Goal: Communication & Community: Answer question/provide support

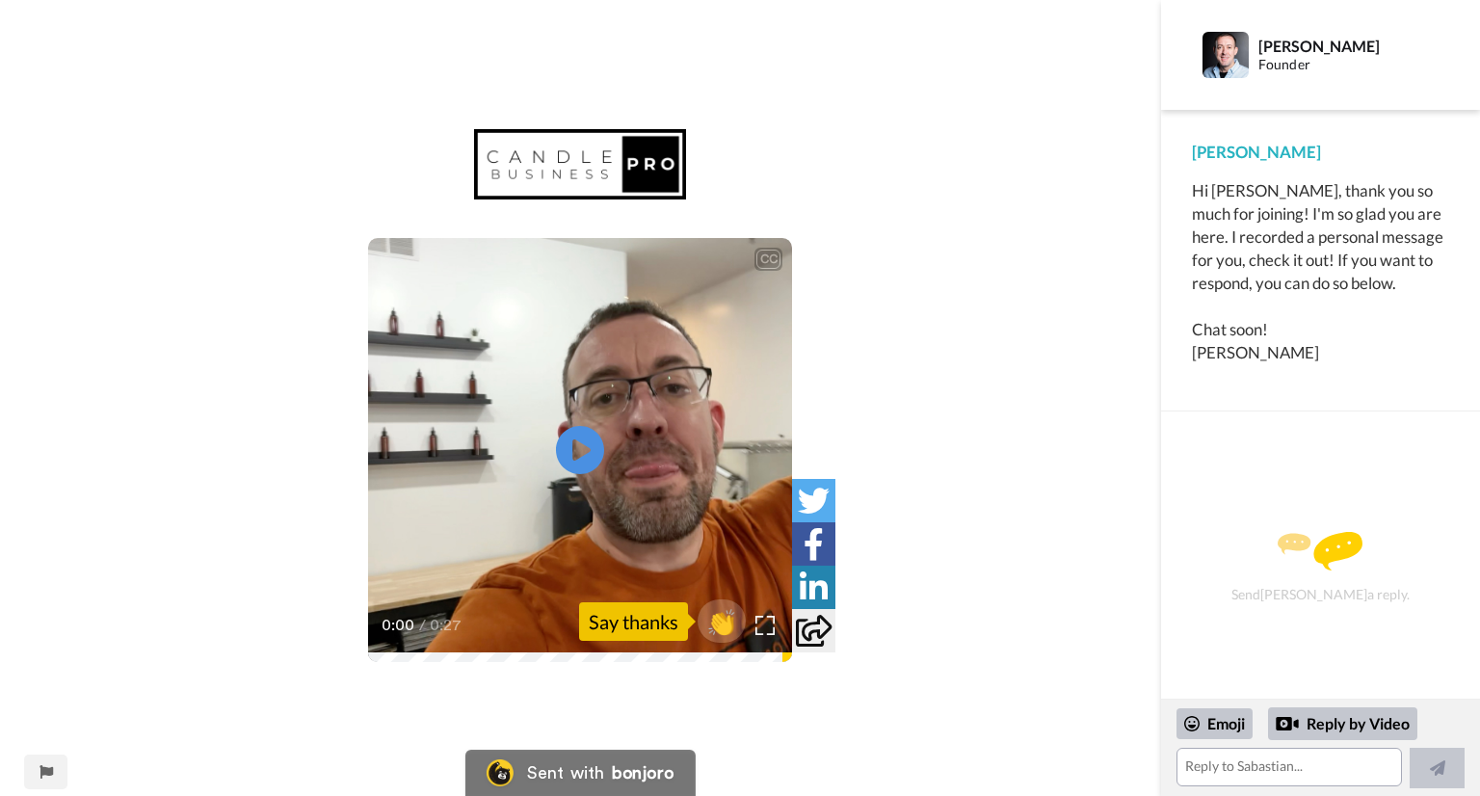
click at [563, 582] on video at bounding box center [580, 450] width 424 height 424
click at [878, 324] on div "CC Play/Pause It's just a fantastic group of other candle makers that are just …" at bounding box center [580, 410] width 1161 height 562
click at [1202, 760] on textarea at bounding box center [1290, 767] width 226 height 39
click at [2, 734] on div "CC Play/Pause 0:27 / 0:27 👏 Say thanks" at bounding box center [580, 398] width 1161 height 796
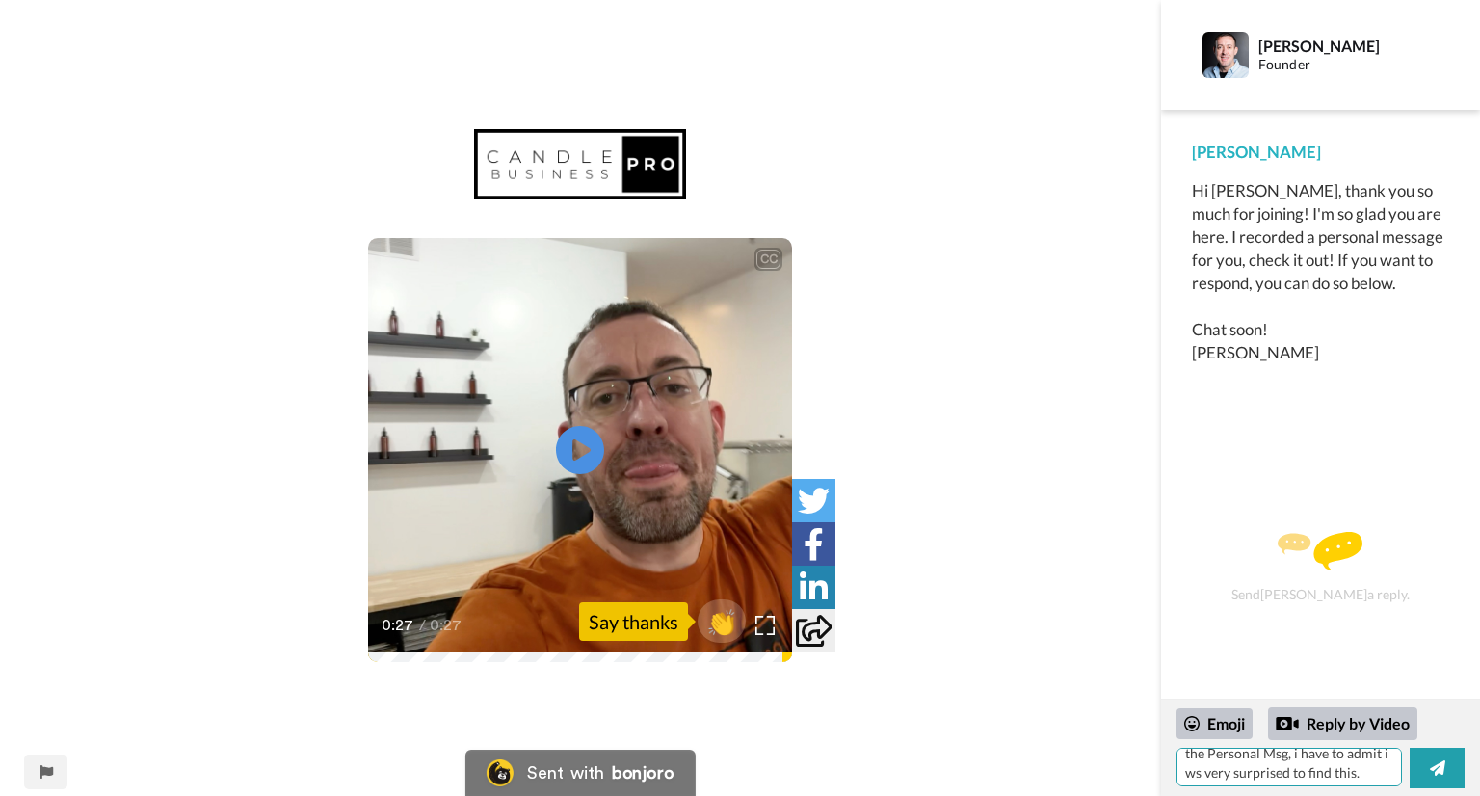
click at [1361, 779] on textarea "Dear Sabartain, Tyvm for the Personal Msg, i have to admit i ws very surprised …" at bounding box center [1290, 767] width 226 height 39
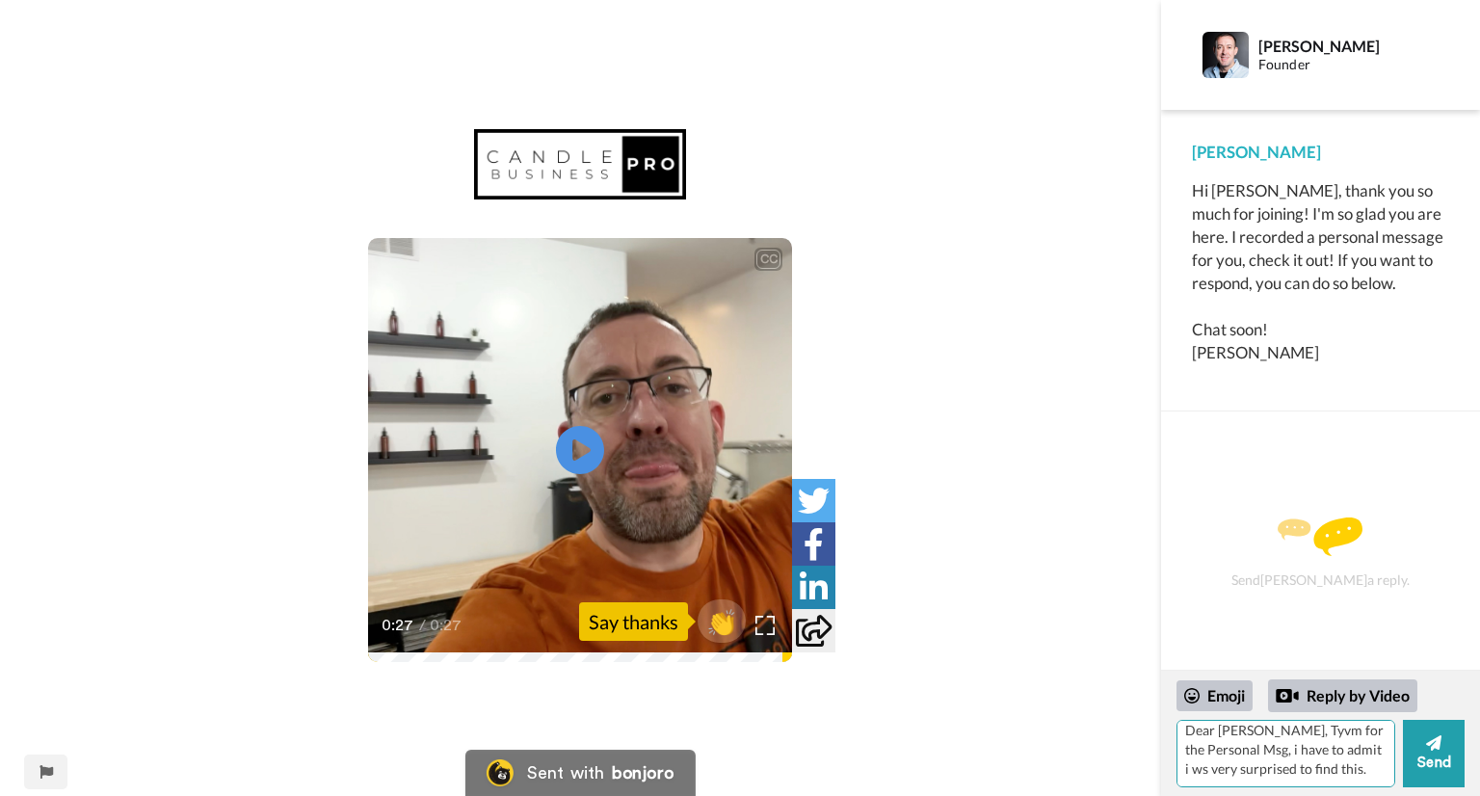
scroll to position [7, 0]
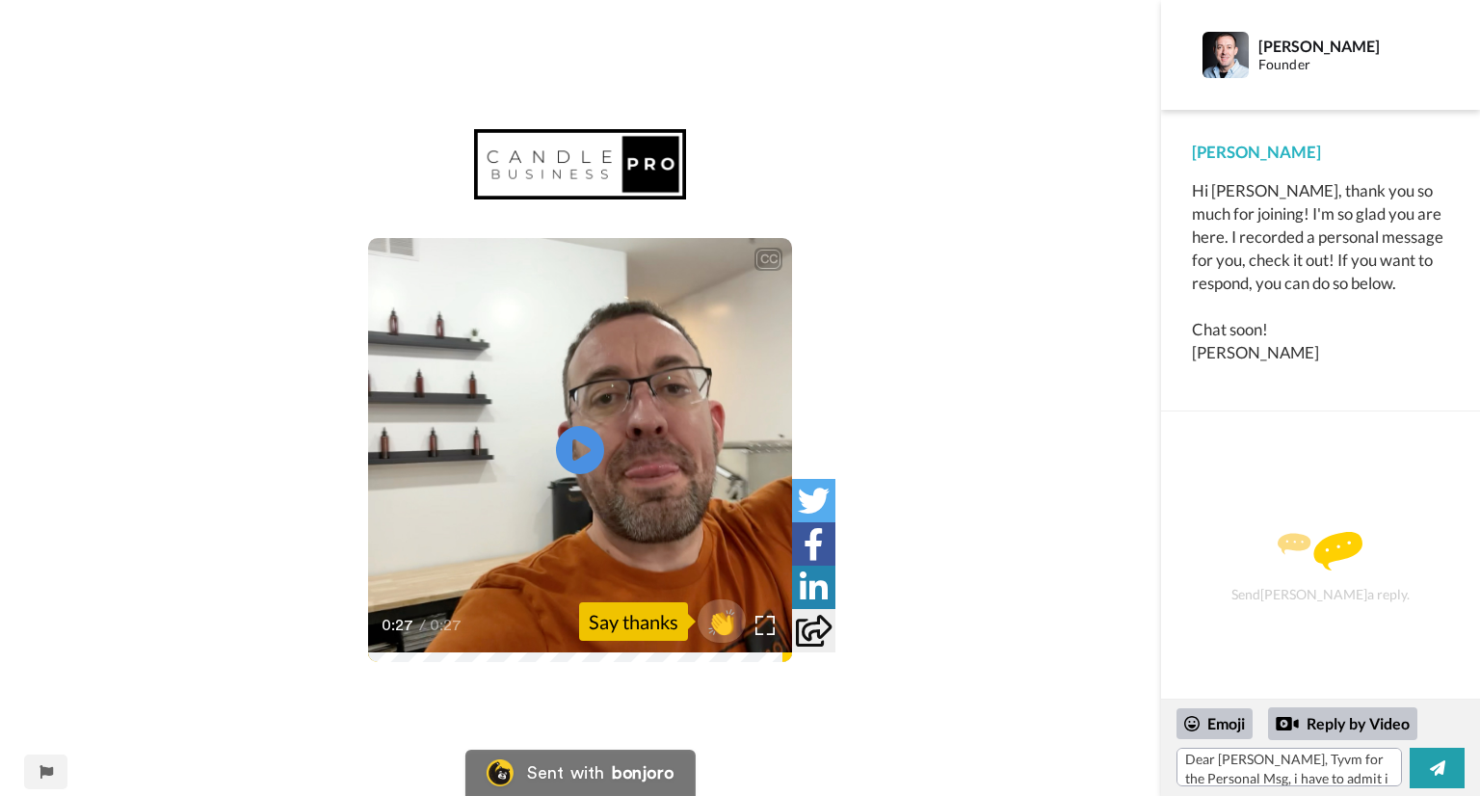
click at [1433, 40] on div "Sabastian Garsnett Founder" at bounding box center [1320, 55] width 319 height 110
click at [1373, 777] on textarea "Dear Sabartain, Tyvm for the Personal Msg, i have to admit i ws very surprised …" at bounding box center [1290, 767] width 226 height 39
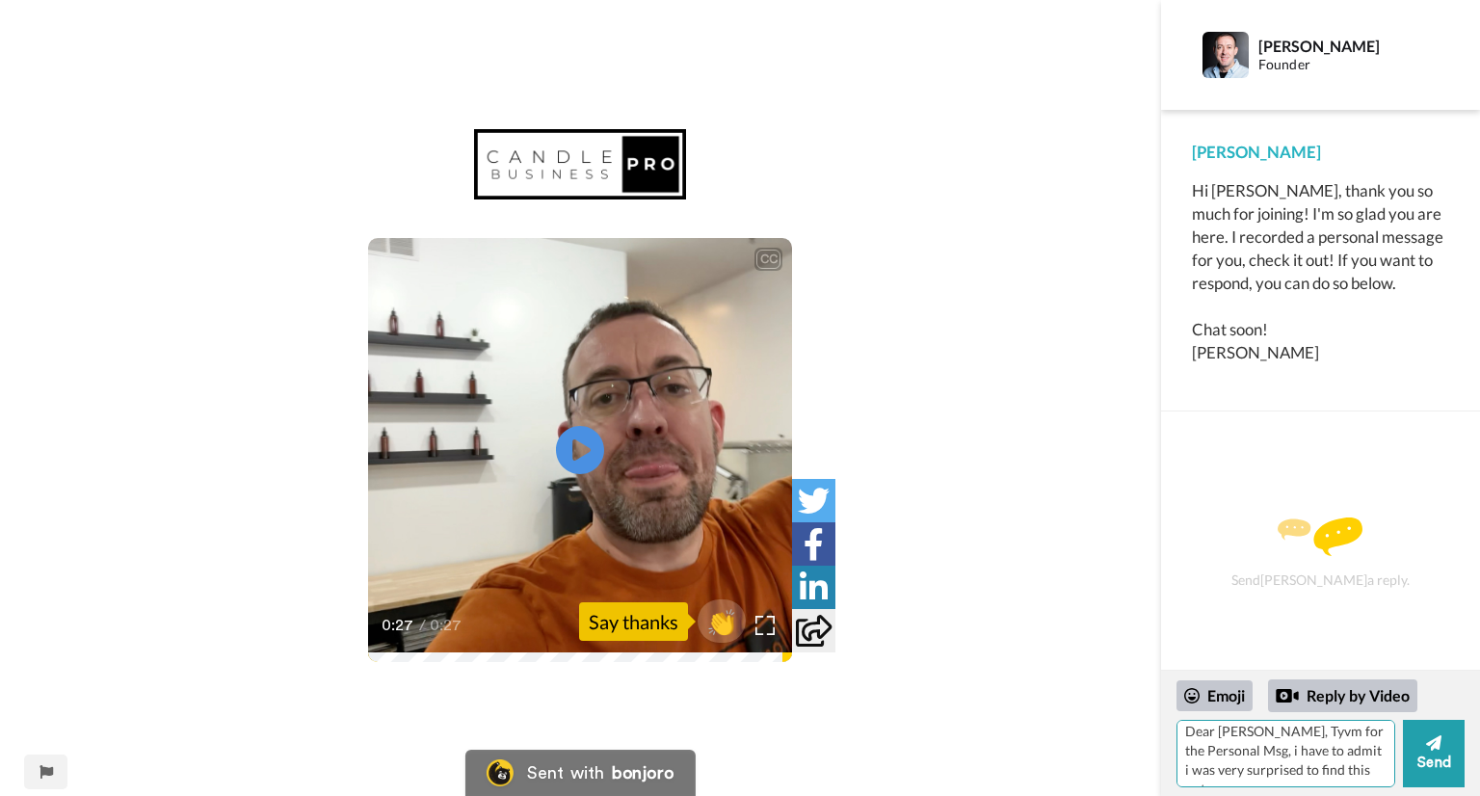
scroll to position [26, 0]
click at [1295, 776] on textarea "Dear Sabartain, Tyvm for the Personal Msg, i have to admit i was very surprised…" at bounding box center [1286, 753] width 219 height 67
click at [1287, 760] on textarea "Dear Sabbatian, Tyvm for the Personal Msg, i have to admit i was very surprised…" at bounding box center [1286, 753] width 219 height 67
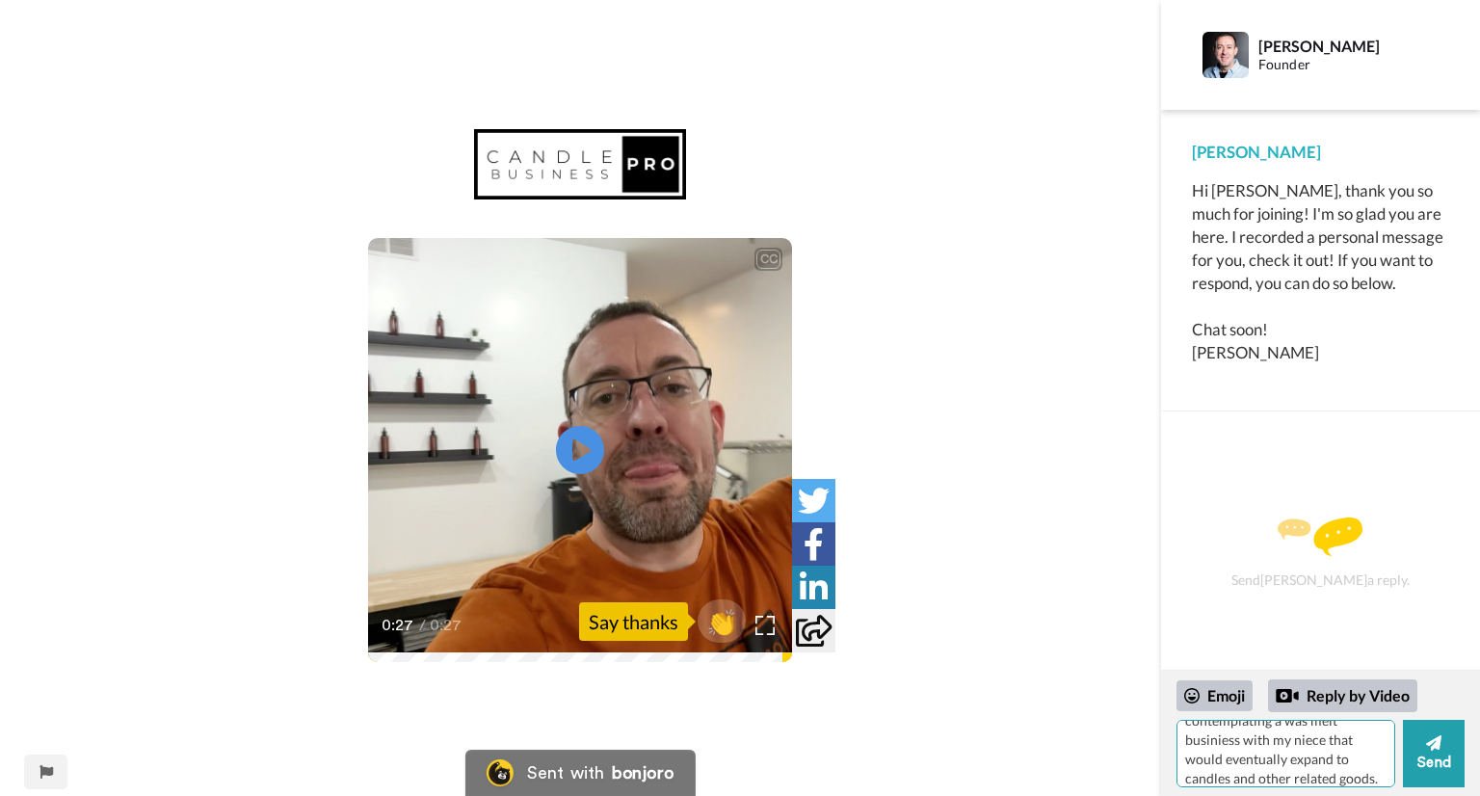
type textarea "Dear Sabbatian, Tyvm for the Personal Msg, i have to admit i was very surprised…"
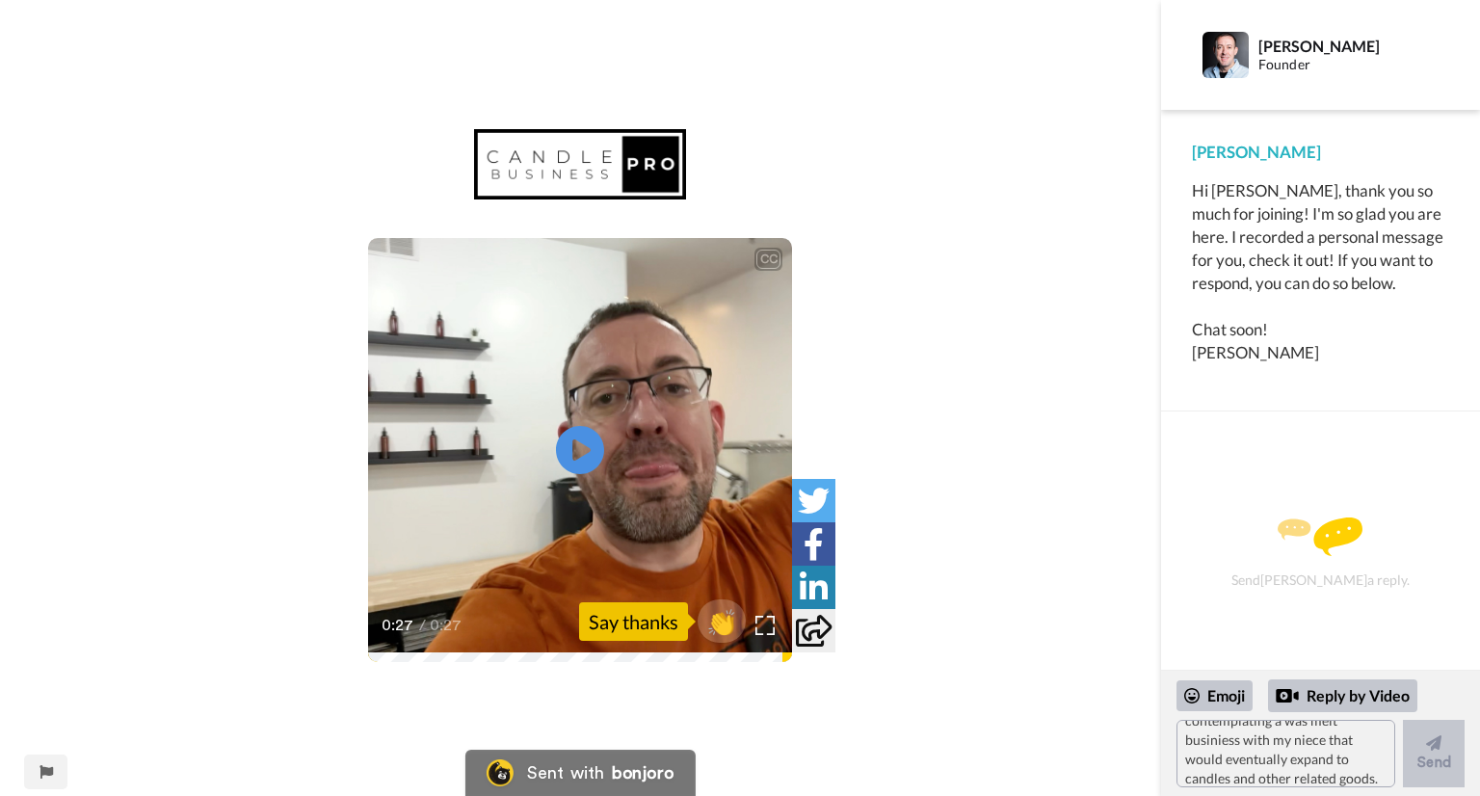
scroll to position [0, 0]
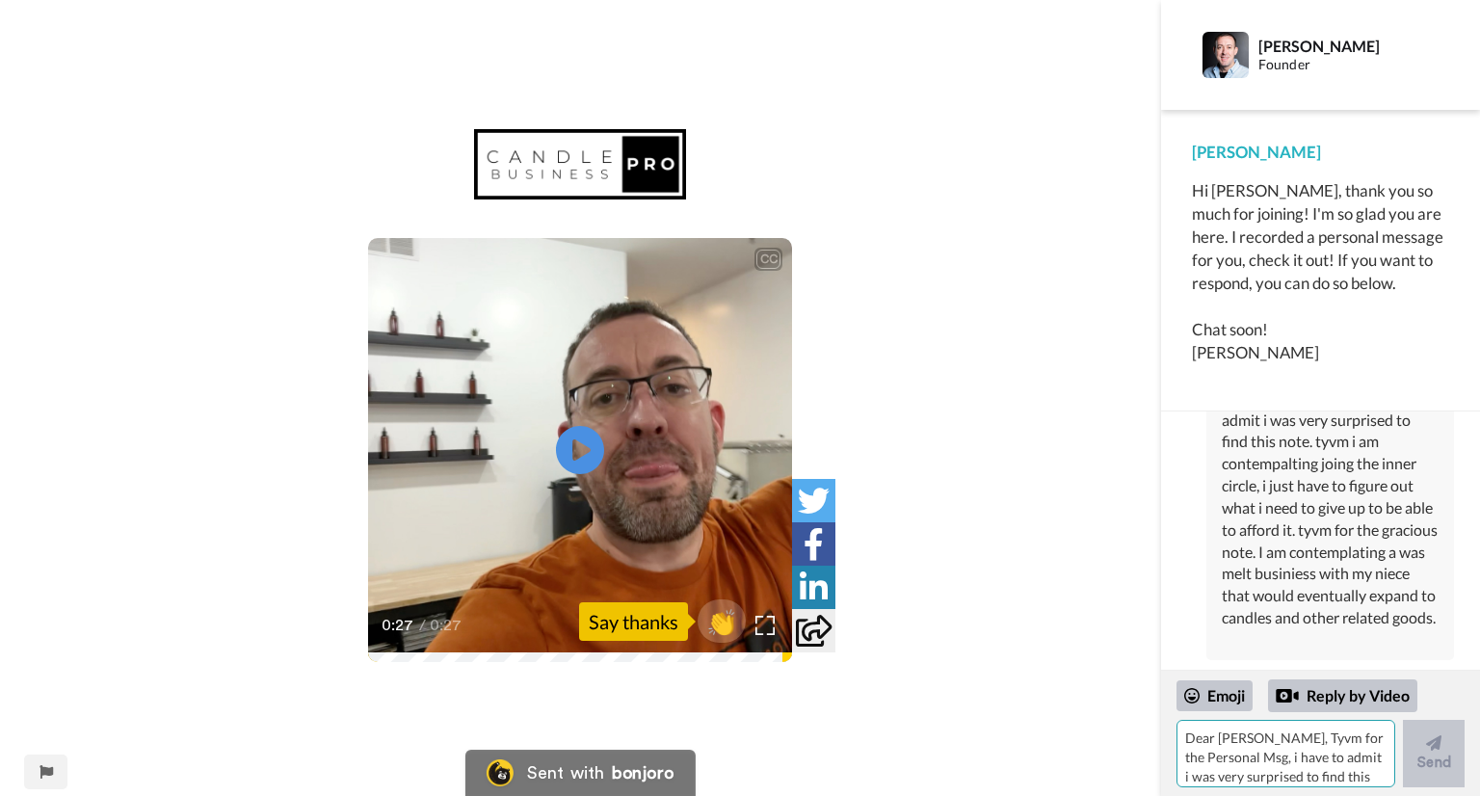
click at [1230, 752] on textarea "Dear Sabbatian, Tyvm for the Personal Msg, i have to admit i was very surprised…" at bounding box center [1286, 753] width 219 height 67
click at [1371, 769] on textarea "thank you for takign the time and putting out the energy to do a personal respo…" at bounding box center [1286, 753] width 219 height 67
click at [1374, 776] on textarea "thank you for takign the time and putting out the energy to do a personal respo…" at bounding box center [1286, 753] width 219 height 67
type textarea "thank you for takign the time and putting out the energy to do a personal respo…"
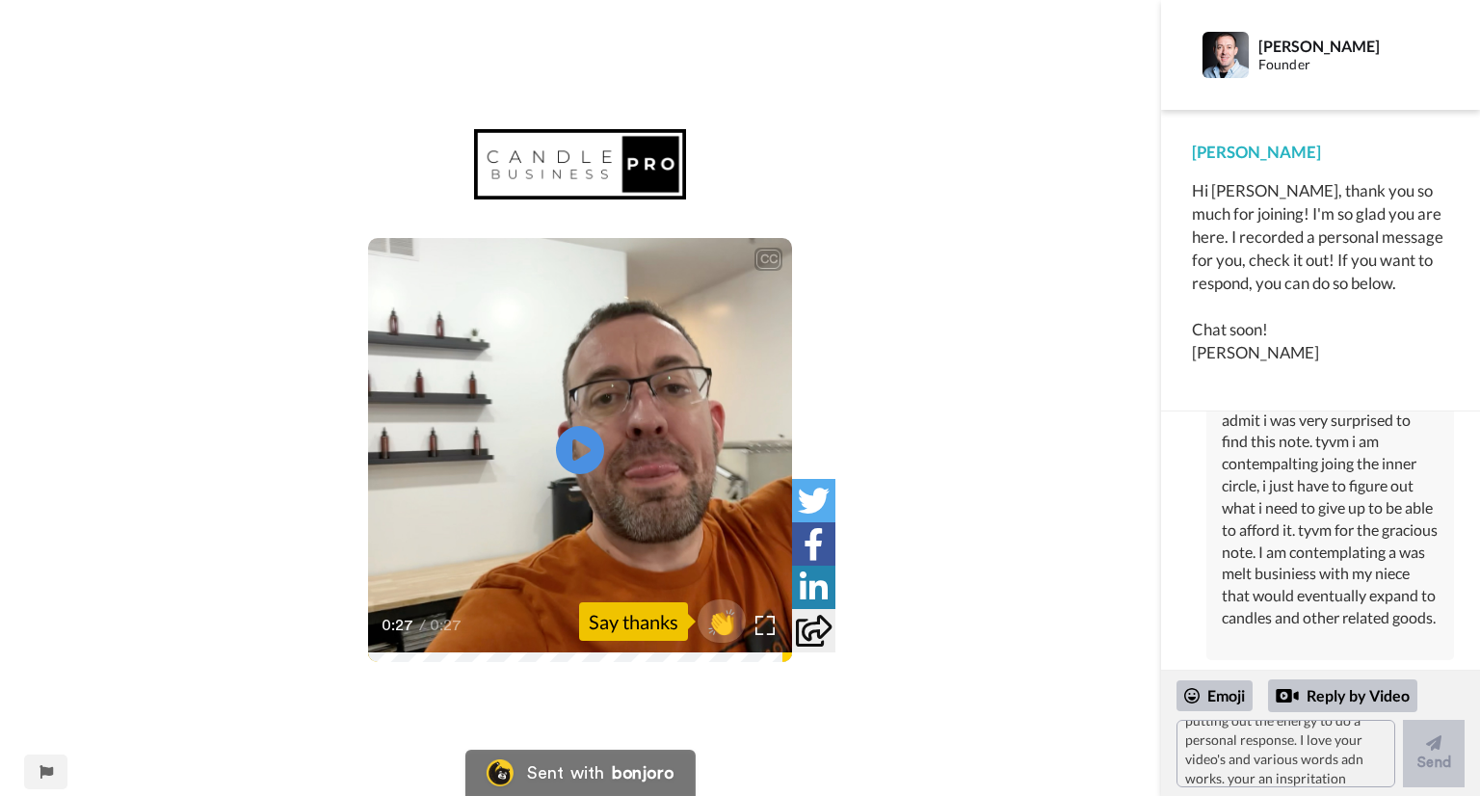
scroll to position [0, 0]
